Goal: Navigation & Orientation: Find specific page/section

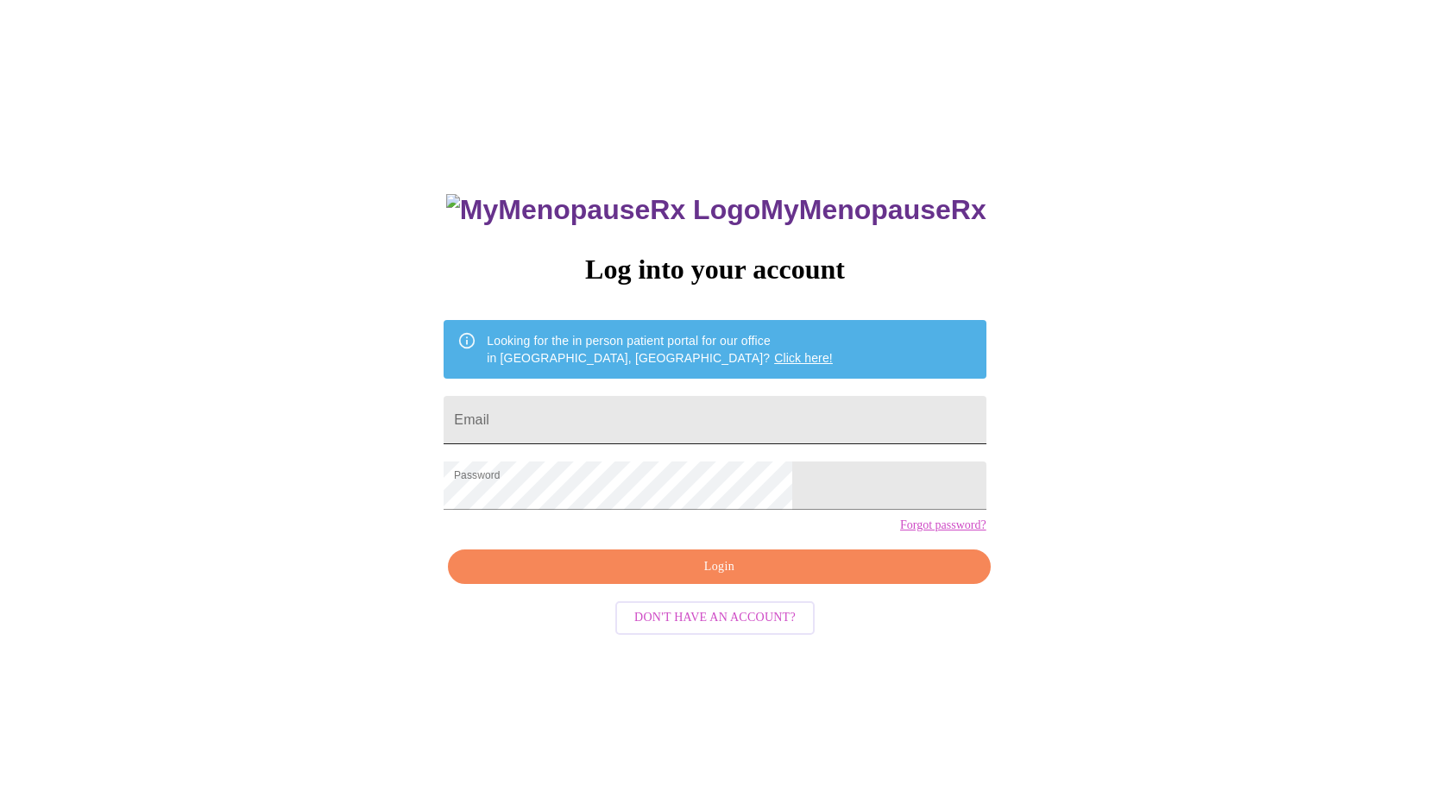
click at [719, 412] on input "Email" at bounding box center [715, 420] width 542 height 48
type input "lautg7@gmail.com"
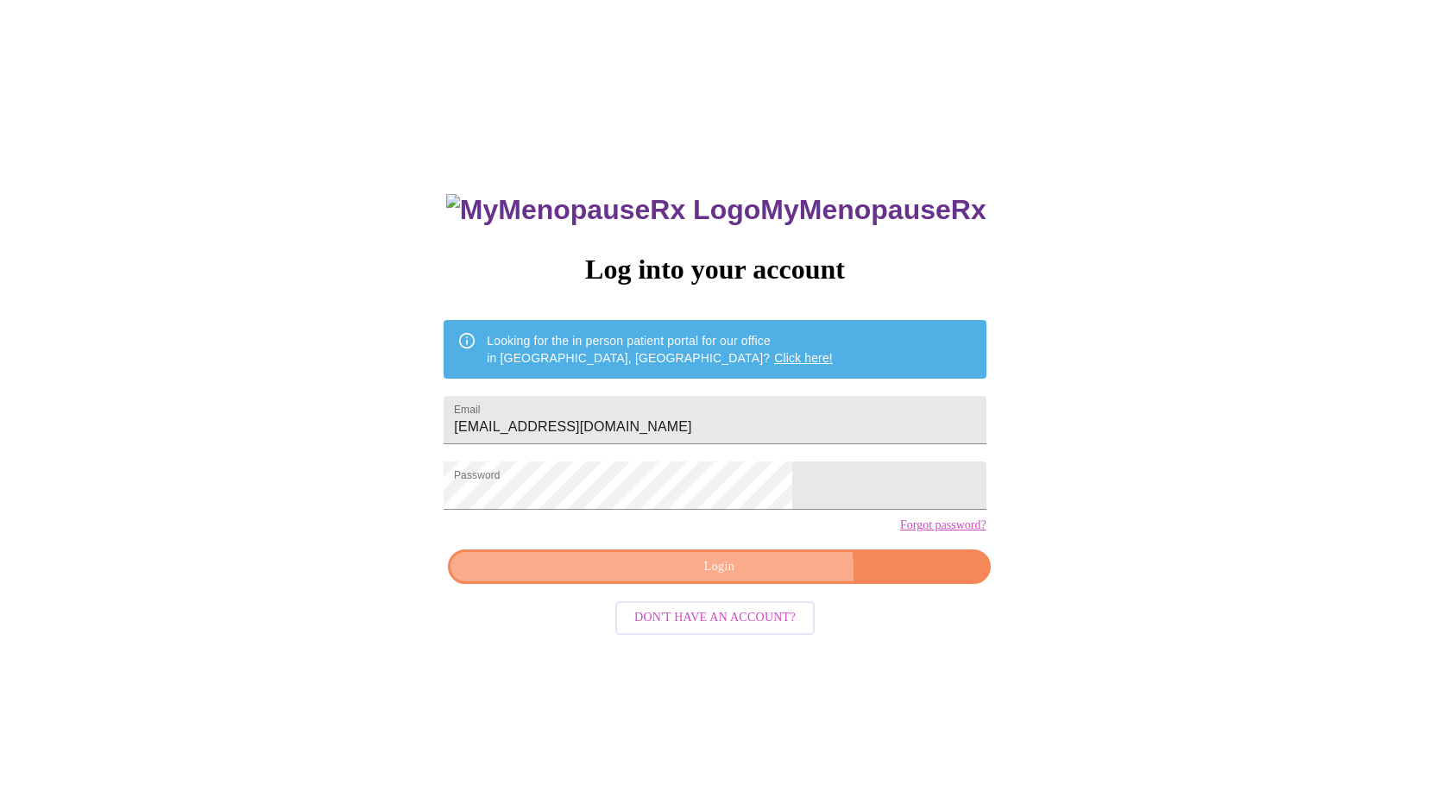
click at [748, 578] on span "Login" at bounding box center [719, 568] width 502 height 22
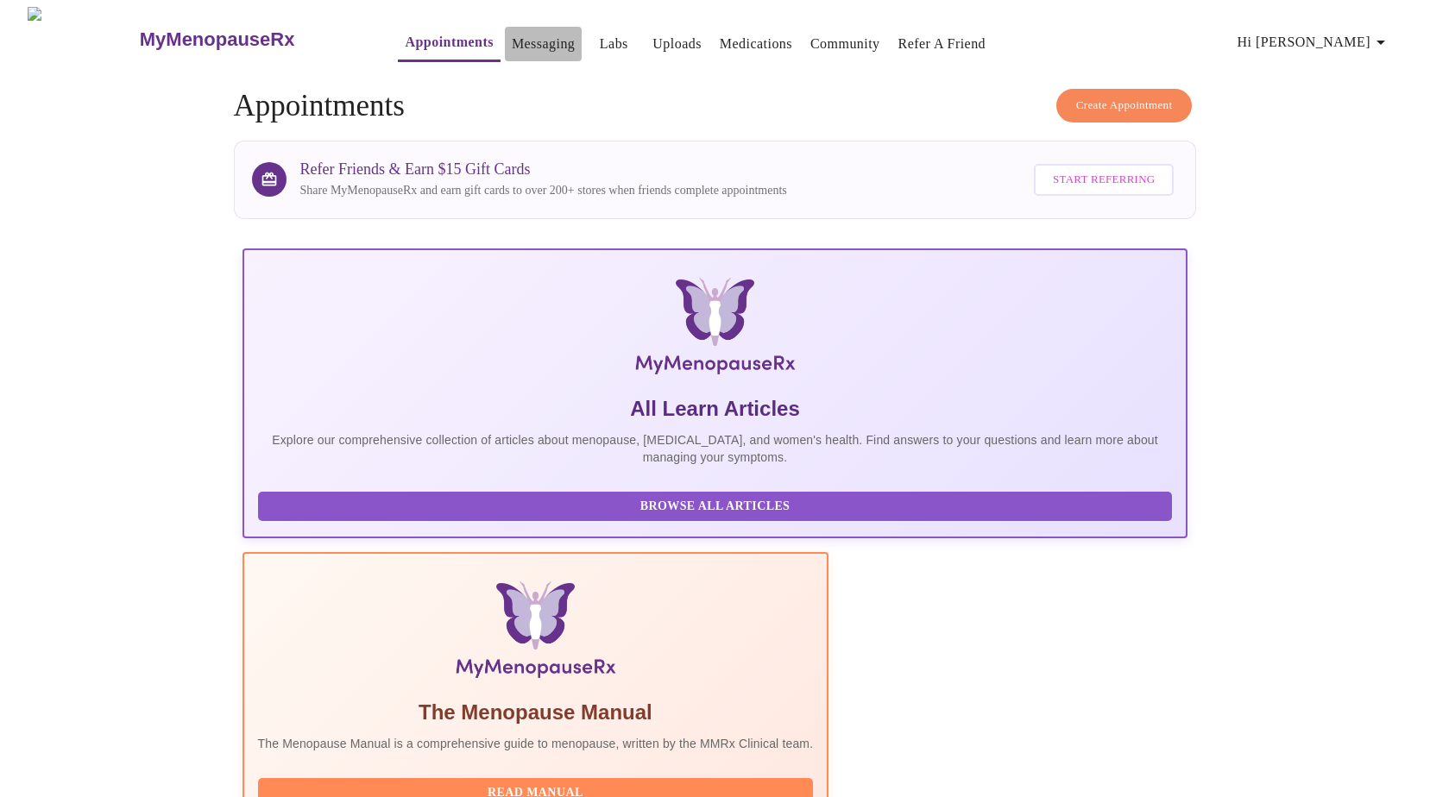
click at [516, 41] on link "Messaging" at bounding box center [543, 44] width 63 height 24
click at [726, 41] on link "Medications" at bounding box center [756, 44] width 72 height 24
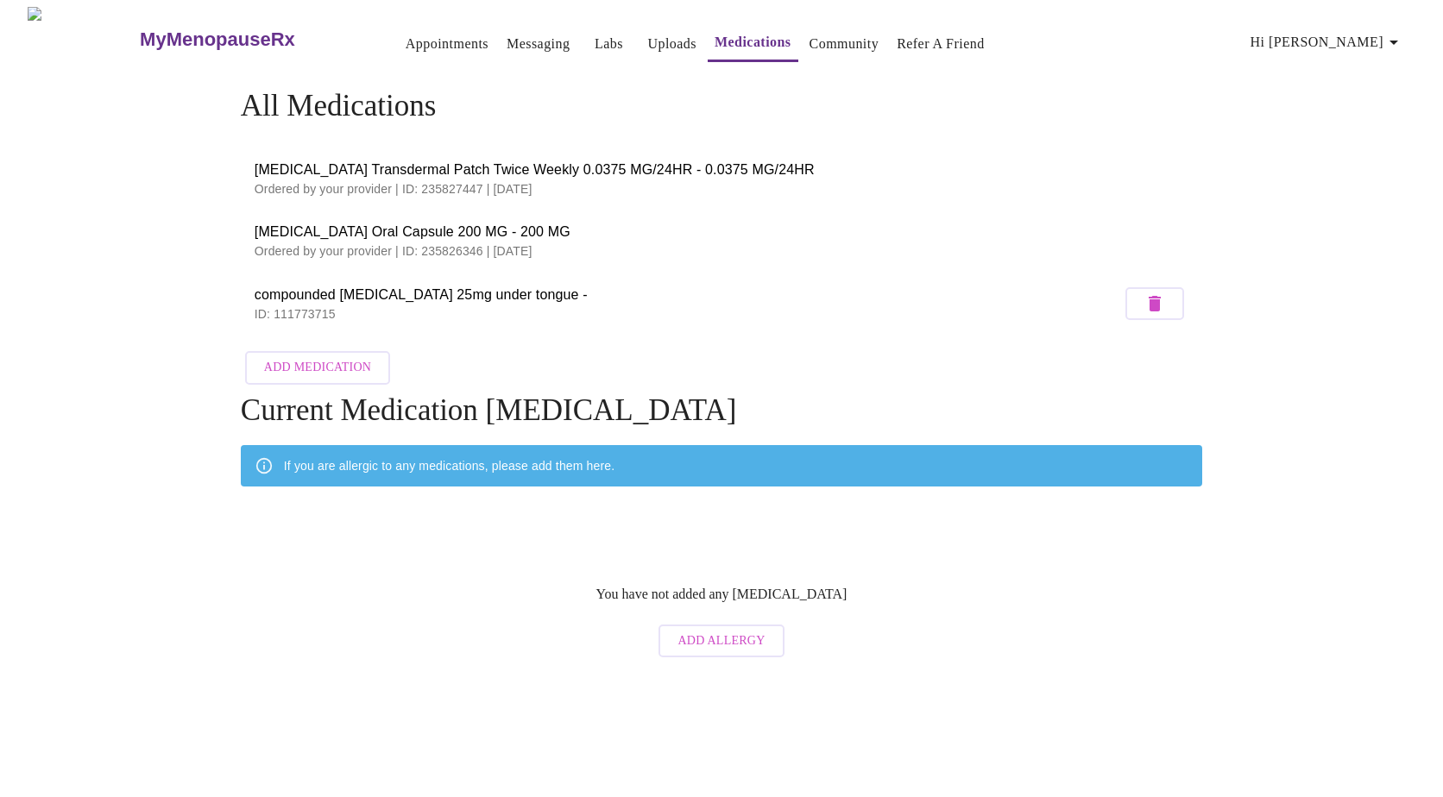
click at [916, 41] on link "Refer a Friend" at bounding box center [941, 44] width 88 height 24
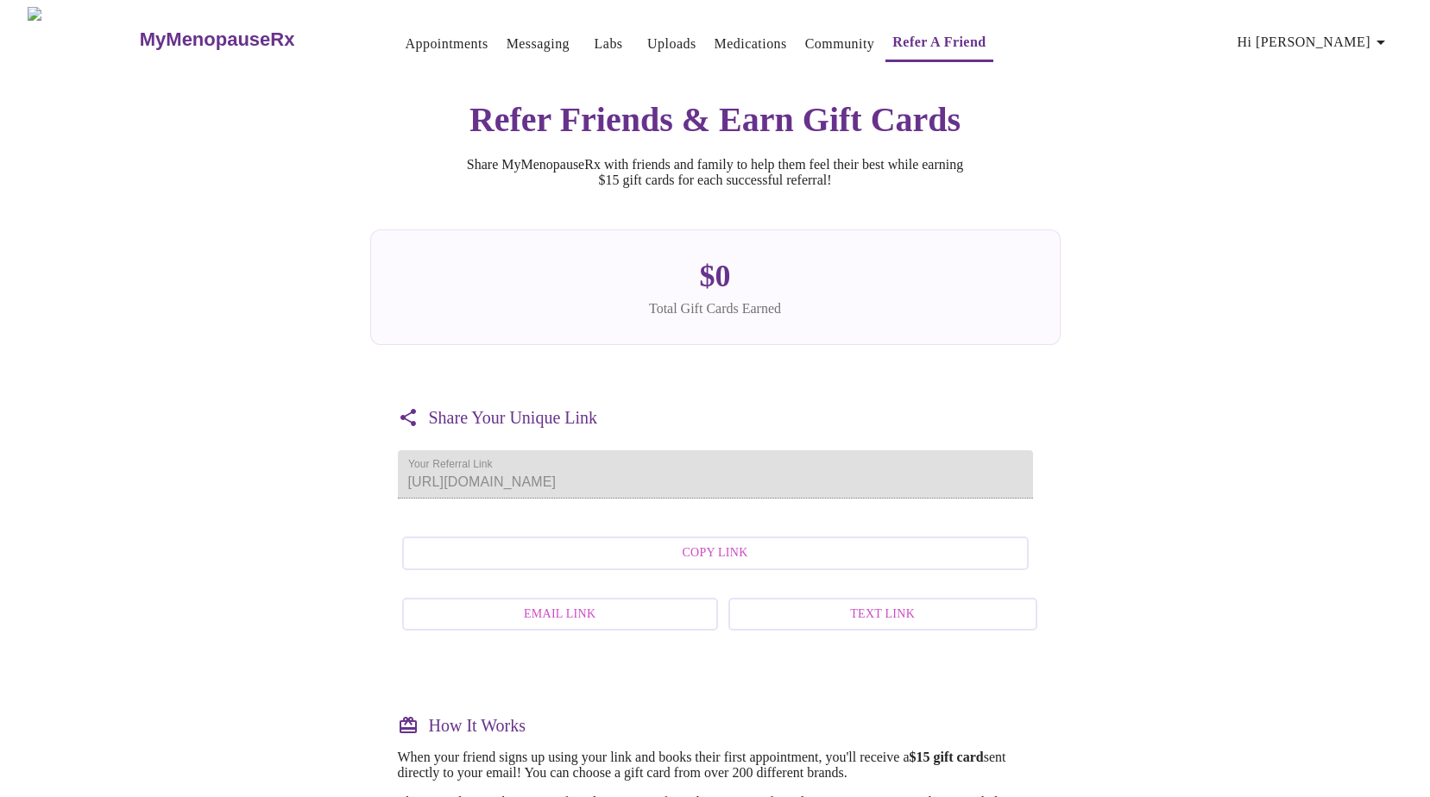
click at [810, 41] on link "Community" at bounding box center [840, 44] width 70 height 24
